Goal: Obtain resource: Download file/media

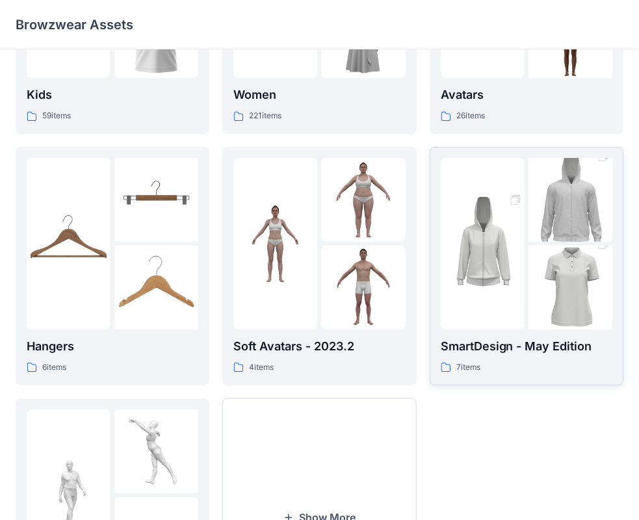
scroll to position [170, 0]
click at [552, 351] on p "SmartDesign - May Edition" at bounding box center [526, 346] width 172 height 18
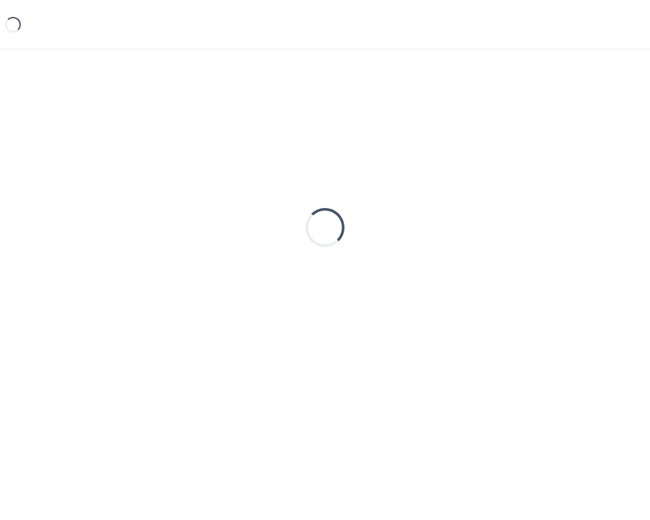
click at [552, 351] on div "Loading..." at bounding box center [325, 227] width 618 height 325
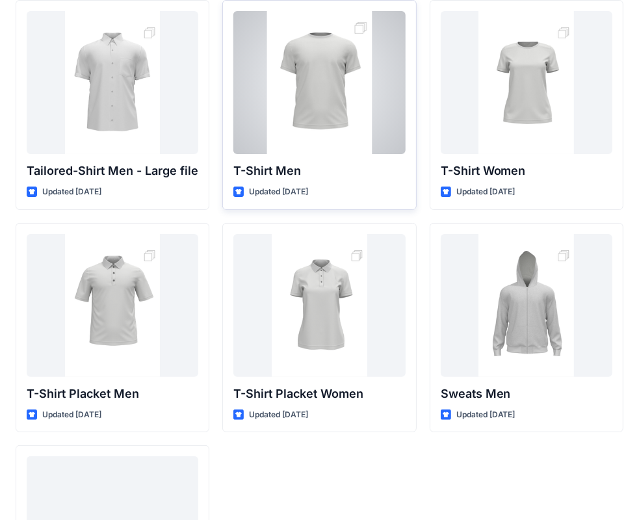
scroll to position [139, 0]
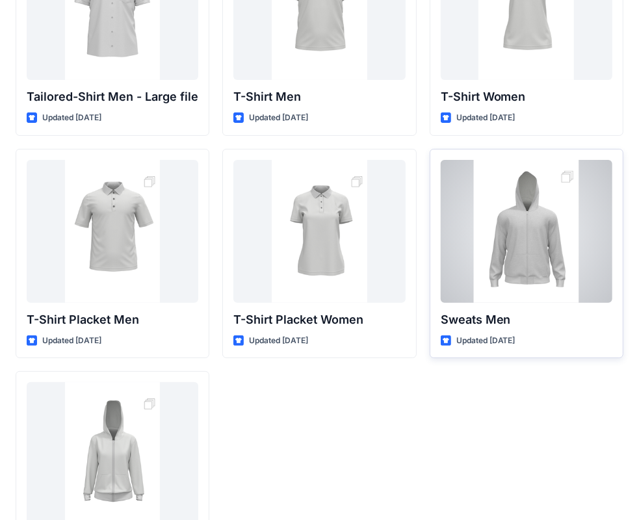
click at [553, 212] on div at bounding box center [526, 231] width 172 height 143
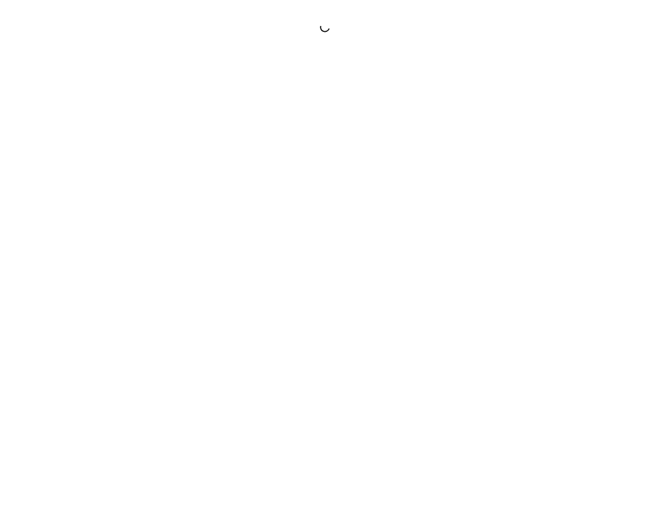
click at [553, 212] on div at bounding box center [325, 260] width 650 height 520
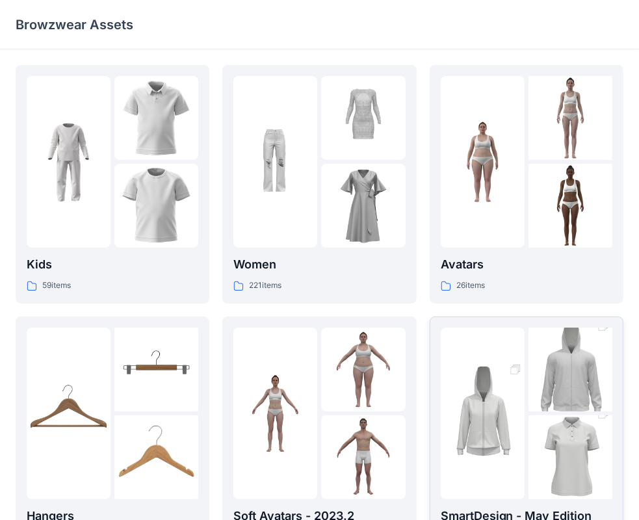
click at [576, 422] on img at bounding box center [570, 457] width 84 height 126
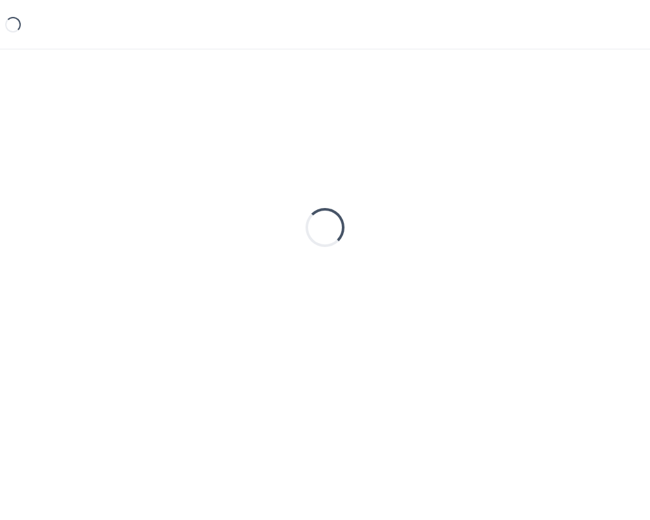
click at [576, 422] on div "Loading..." at bounding box center [325, 263] width 650 height 429
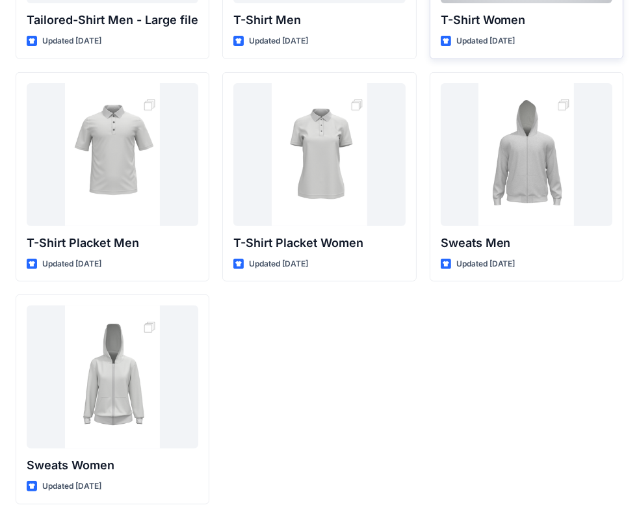
scroll to position [215, 0]
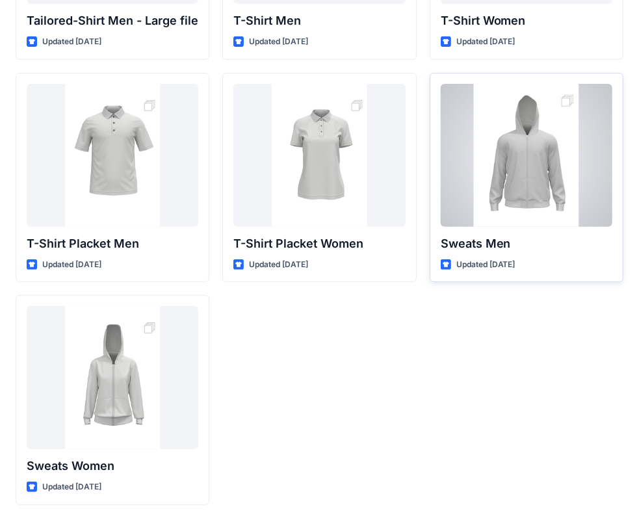
click at [502, 174] on div at bounding box center [526, 155] width 172 height 143
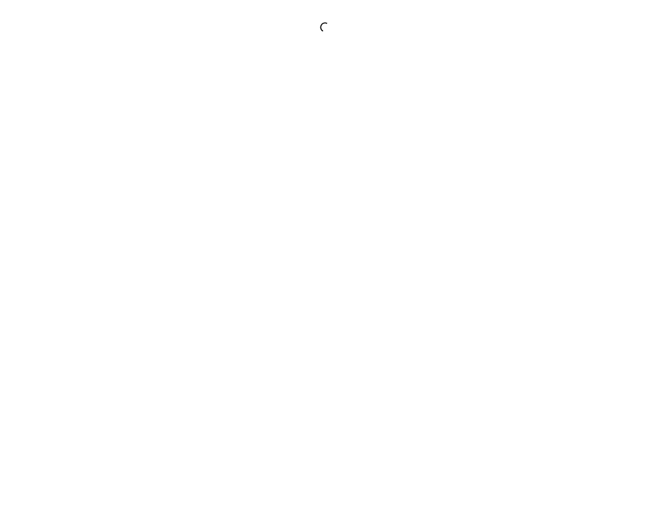
click at [502, 174] on div at bounding box center [325, 260] width 650 height 520
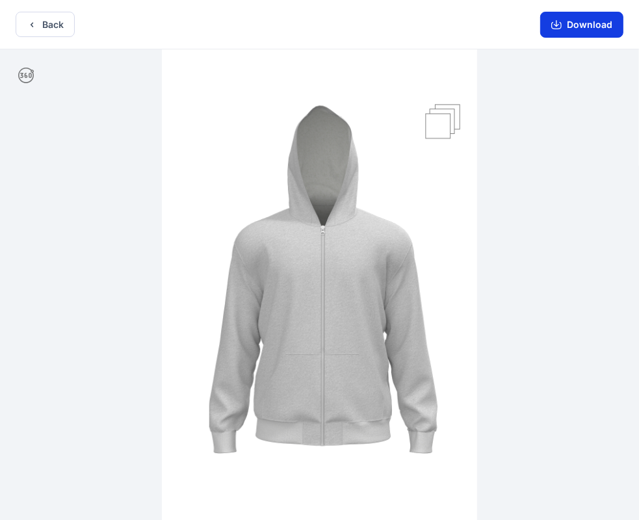
click at [567, 25] on button "Download" at bounding box center [581, 25] width 83 height 26
